Goal: Navigation & Orientation: Find specific page/section

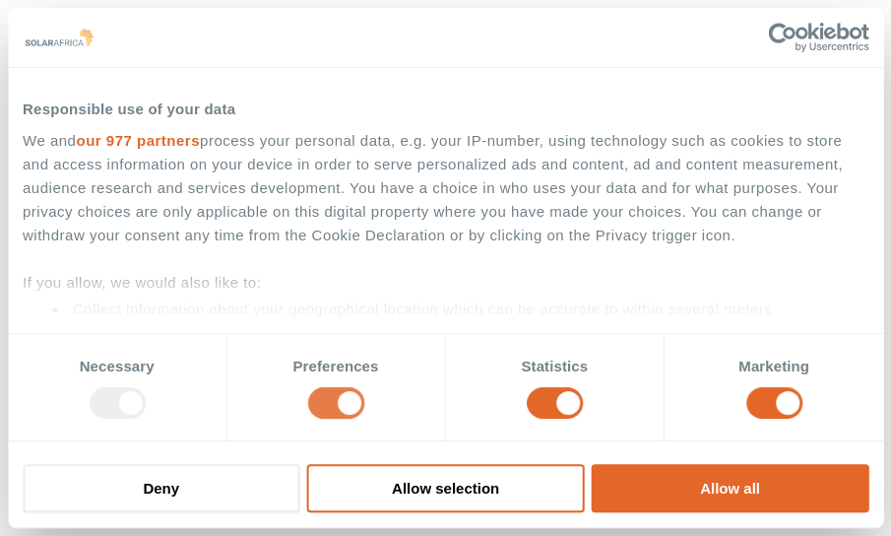
click at [348, 401] on input "Preferences" at bounding box center [335, 403] width 56 height 32
checkbox input "false"
click at [557, 402] on input "Statistics" at bounding box center [555, 403] width 56 height 32
checkbox input "false"
click at [771, 397] on input "Marketing" at bounding box center [774, 403] width 56 height 32
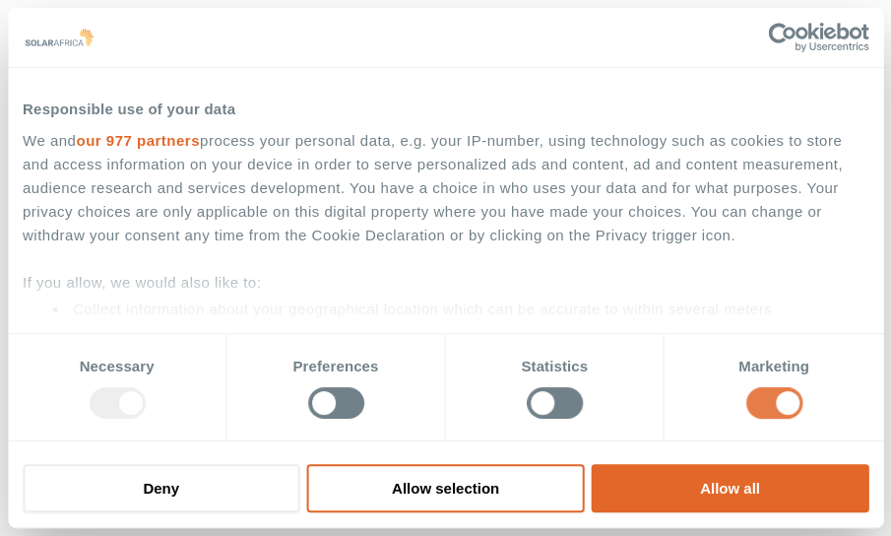
checkbox input "false"
click at [408, 492] on button "Allow selection" at bounding box center [445, 488] width 277 height 48
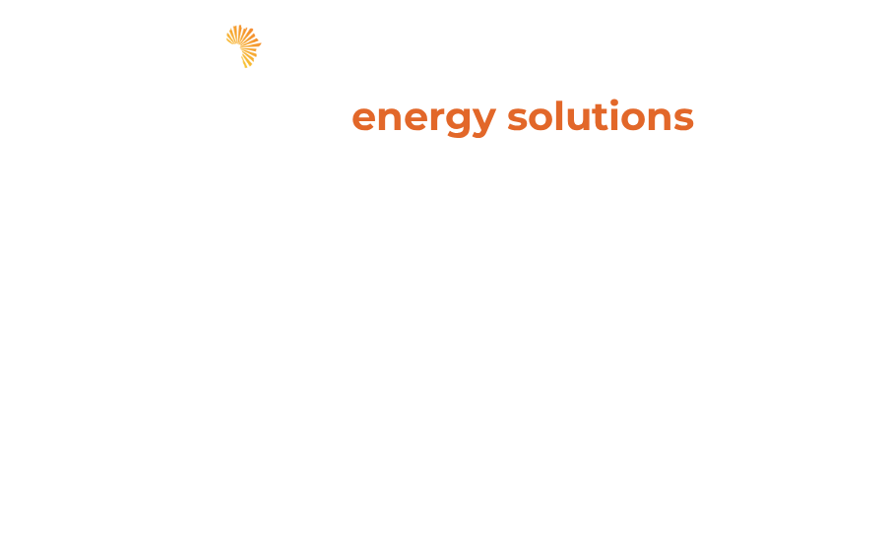
click at [786, 52] on span "hello" at bounding box center [788, 50] width 30 height 30
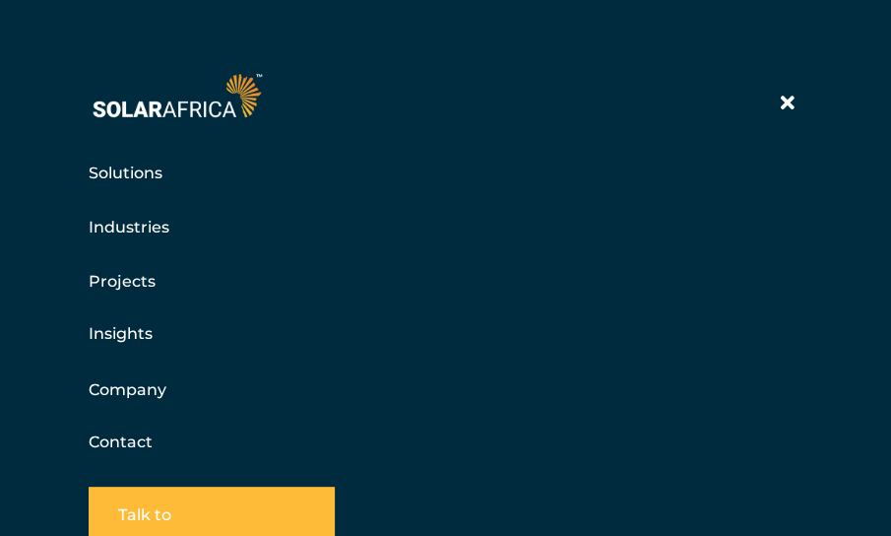
click at [118, 170] on link "Solutions" at bounding box center [126, 173] width 74 height 25
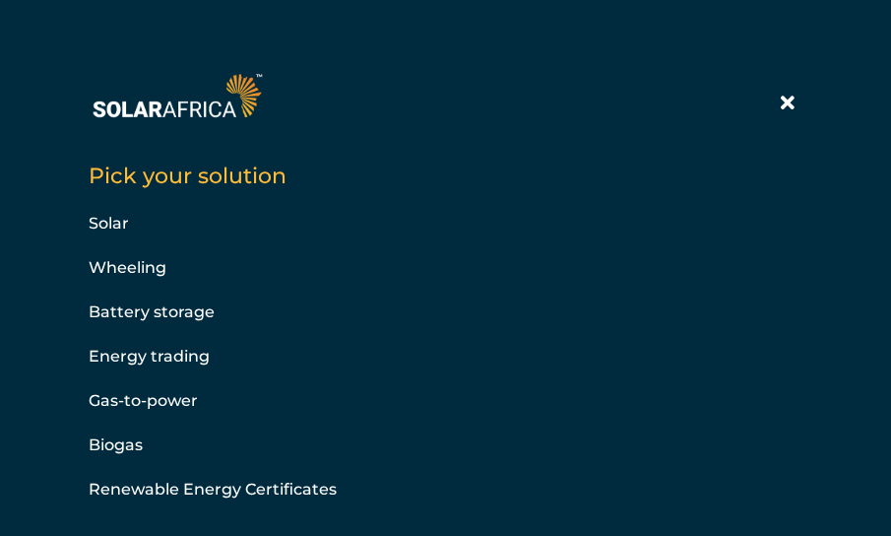
click at [114, 224] on h5 "Solar" at bounding box center [446, 223] width 714 height 25
click at [97, 223] on link "Solar" at bounding box center [109, 223] width 40 height 19
